Goal: Task Accomplishment & Management: Manage account settings

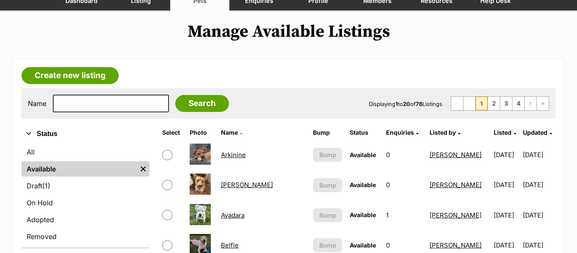
scroll to position [85, 0]
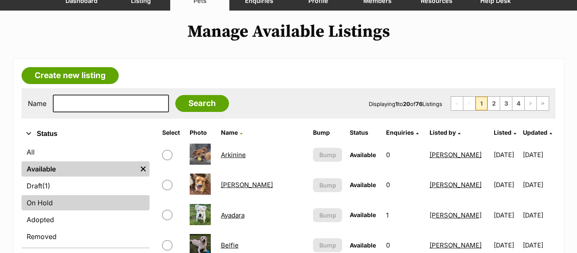
click at [41, 201] on link "On Hold" at bounding box center [86, 202] width 128 height 15
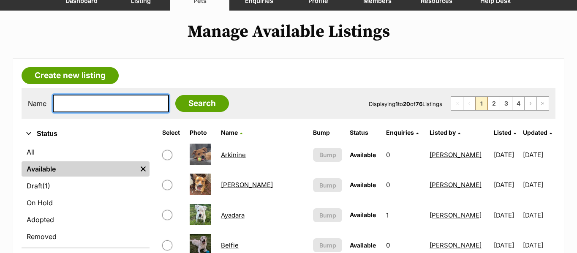
click at [75, 103] on input "text" at bounding box center [111, 104] width 116 height 18
type input "Chaff"
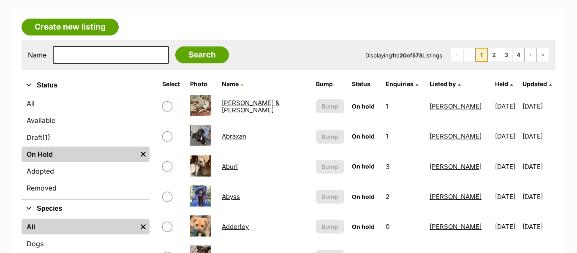
scroll to position [146, 0]
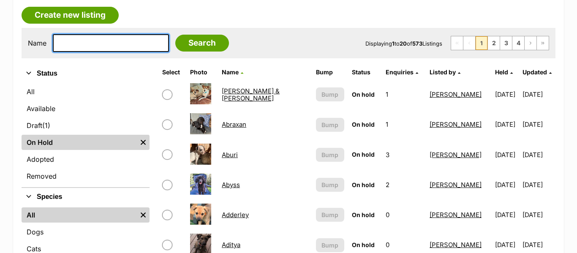
click at [115, 45] on input "text" at bounding box center [111, 43] width 116 height 18
type input "Chaff"
click at [175, 35] on input "Search" at bounding box center [202, 43] width 54 height 17
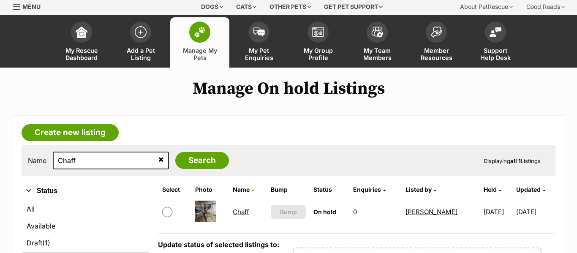
scroll to position [51, 0]
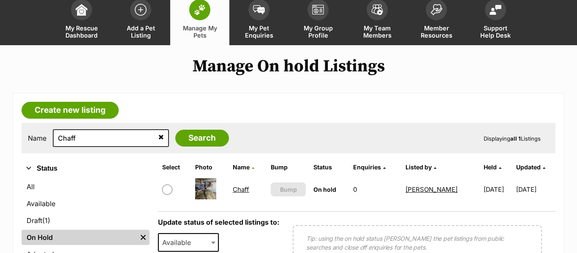
click at [242, 191] on link "Chaff" at bounding box center [241, 189] width 16 height 8
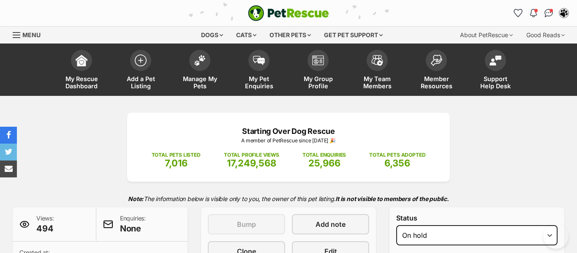
select select "active"
click at [396, 225] on select "Draft Available On hold Adopted" at bounding box center [476, 235] width 161 height 20
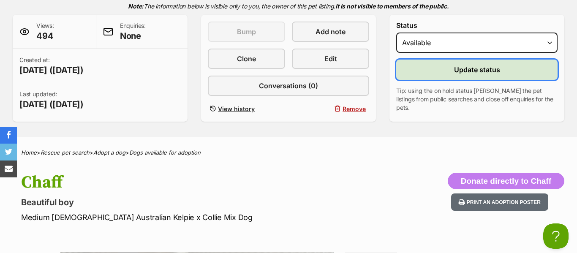
click at [470, 71] on span "Update status" at bounding box center [477, 70] width 46 height 10
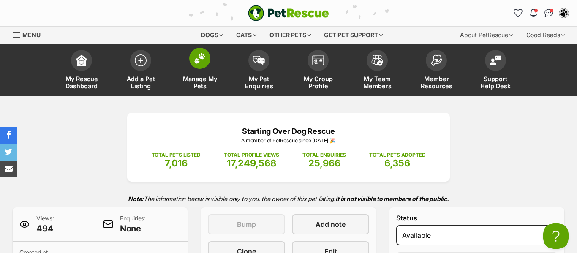
click at [206, 63] on span at bounding box center [199, 58] width 21 height 21
